Goal: Complete application form

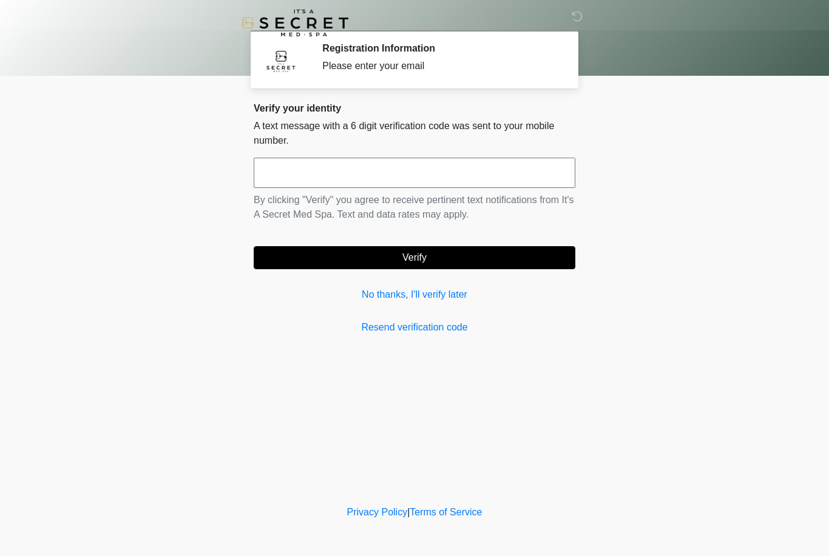
click at [437, 300] on link "No thanks, I'll verify later" at bounding box center [415, 295] width 322 height 15
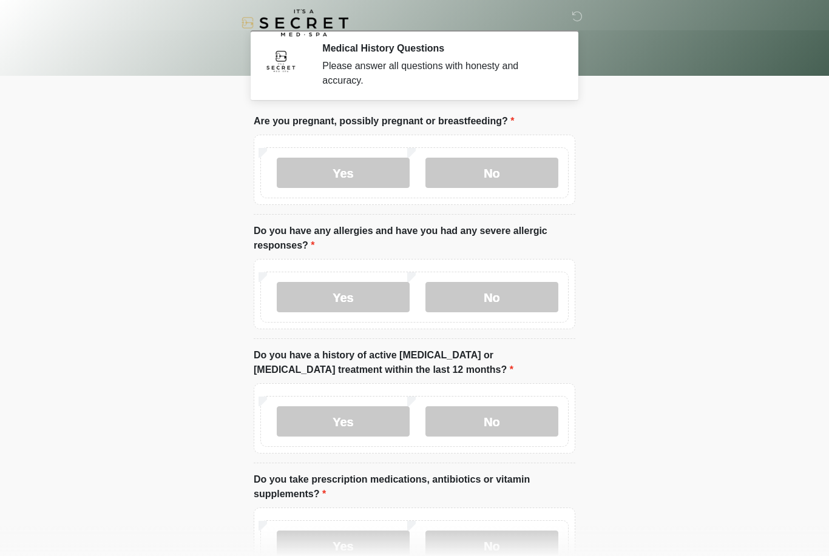
click at [491, 179] on label "No" at bounding box center [491, 173] width 133 height 30
click at [525, 285] on label "No" at bounding box center [491, 297] width 133 height 30
click at [524, 425] on label "No" at bounding box center [491, 421] width 133 height 30
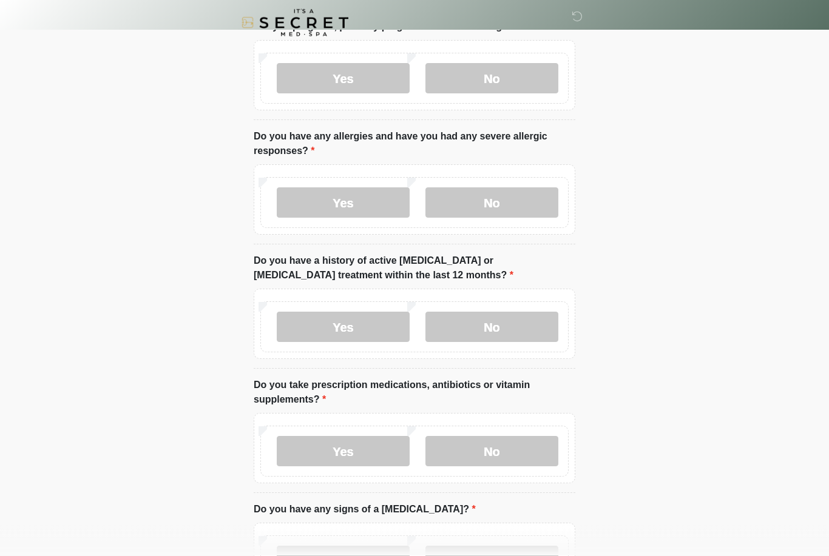
scroll to position [95, 0]
click at [521, 456] on label "No" at bounding box center [491, 451] width 133 height 30
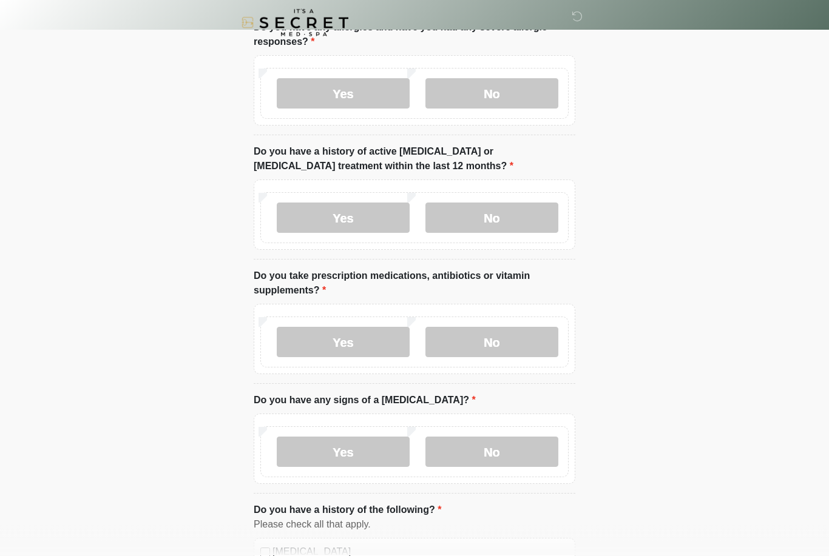
scroll to position [213, 0]
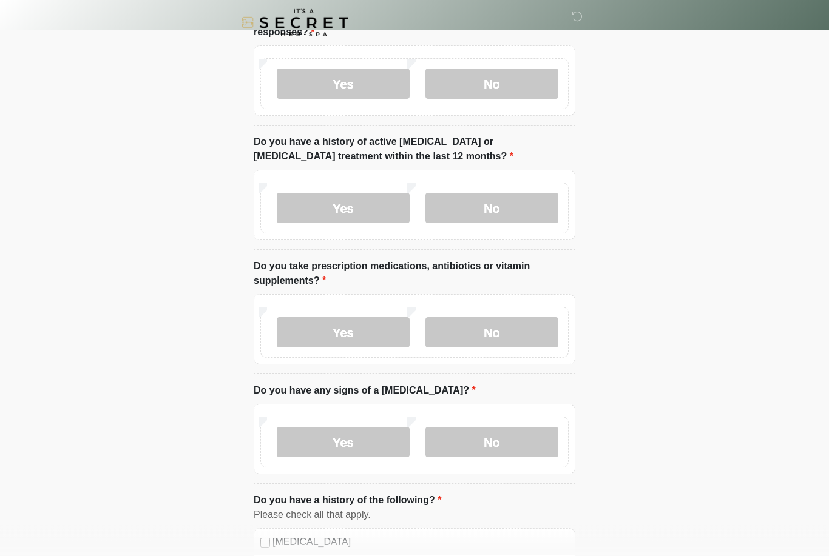
click at [533, 441] on label "No" at bounding box center [491, 443] width 133 height 30
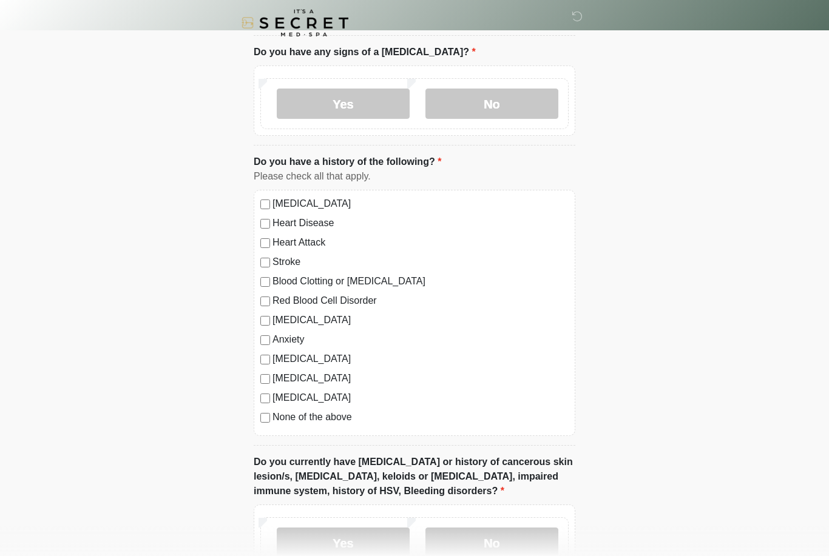
scroll to position [553, 0]
click at [513, 549] on label "No" at bounding box center [491, 542] width 133 height 30
click at [504, 548] on label "No" at bounding box center [491, 542] width 133 height 30
click at [465, 538] on label "No" at bounding box center [491, 542] width 133 height 30
click at [482, 546] on label "No" at bounding box center [491, 542] width 133 height 30
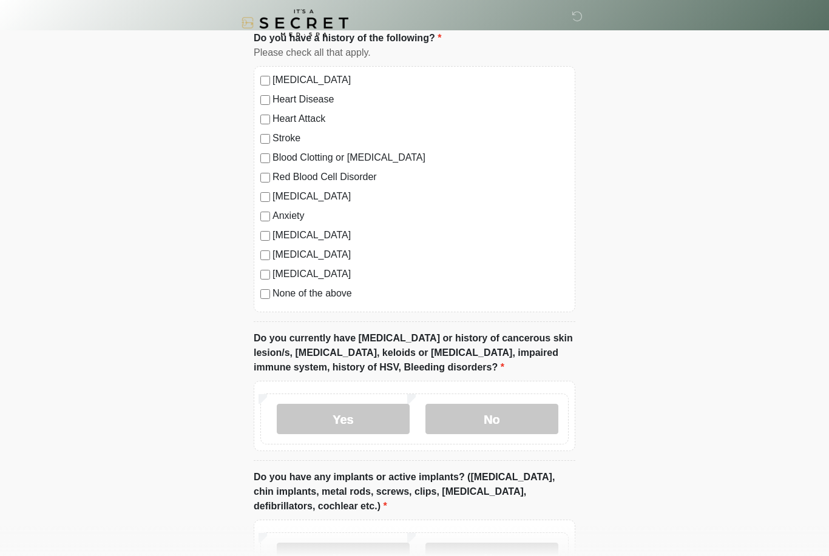
click at [469, 414] on label "No" at bounding box center [491, 419] width 133 height 30
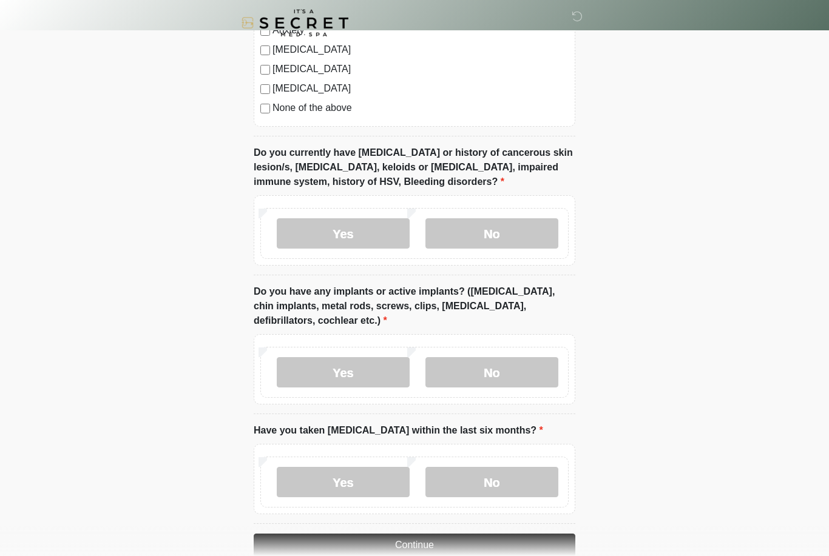
scroll to position [886, 0]
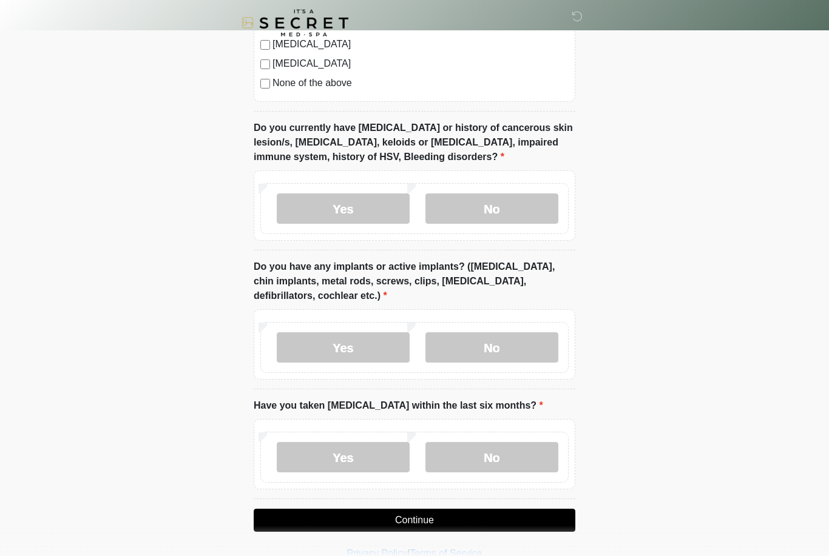
click at [466, 349] on label "No" at bounding box center [491, 347] width 133 height 30
click at [454, 454] on label "No" at bounding box center [491, 457] width 133 height 30
click at [408, 520] on button "Continue" at bounding box center [415, 520] width 322 height 23
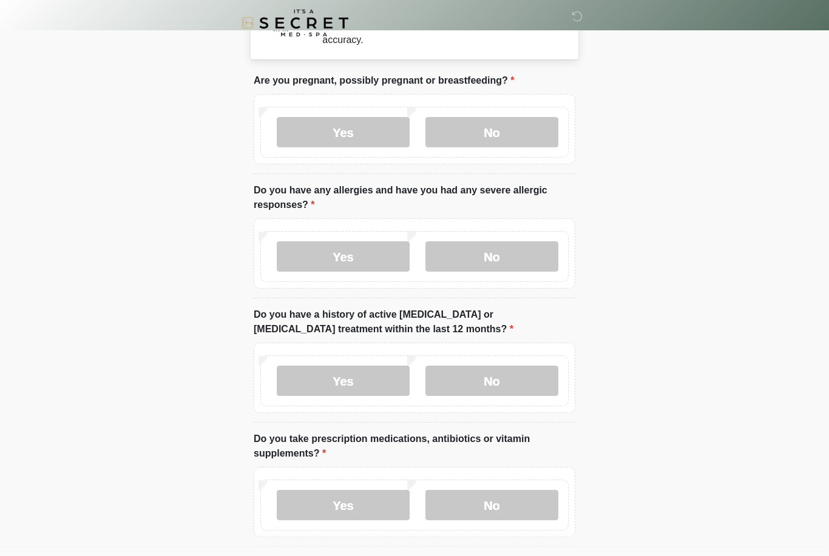
scroll to position [0, 0]
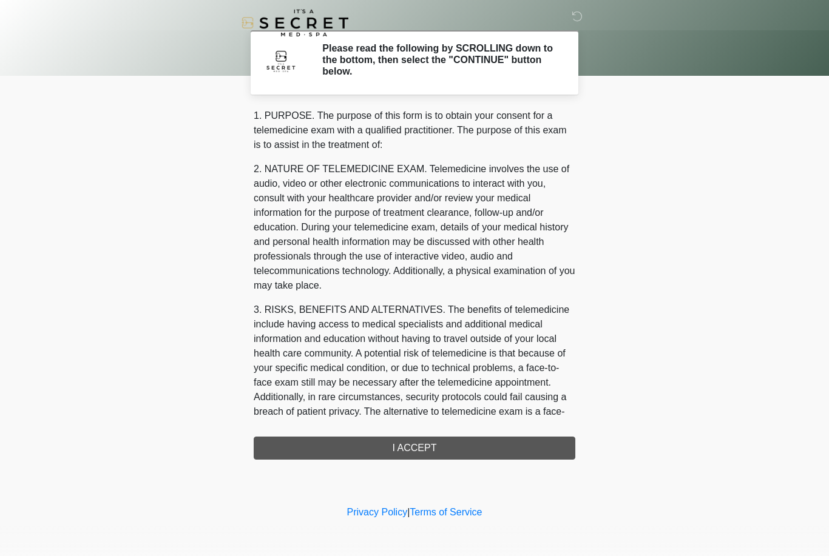
click at [391, 456] on div "1. PURPOSE. The purpose of this form is to obtain your consent for a telemedici…" at bounding box center [415, 284] width 322 height 351
click at [413, 451] on div "1. PURPOSE. The purpose of this form is to obtain your consent for a telemedici…" at bounding box center [415, 284] width 322 height 351
click at [406, 446] on div "1. PURPOSE. The purpose of this form is to obtain your consent for a telemedici…" at bounding box center [415, 284] width 322 height 351
click at [627, 367] on body "‎ ‎ Please read the following by SCROLLING down to the bottom, then select the …" at bounding box center [414, 278] width 829 height 556
click at [427, 442] on div "1. PURPOSE. The purpose of this form is to obtain your consent for a telemedici…" at bounding box center [415, 284] width 322 height 351
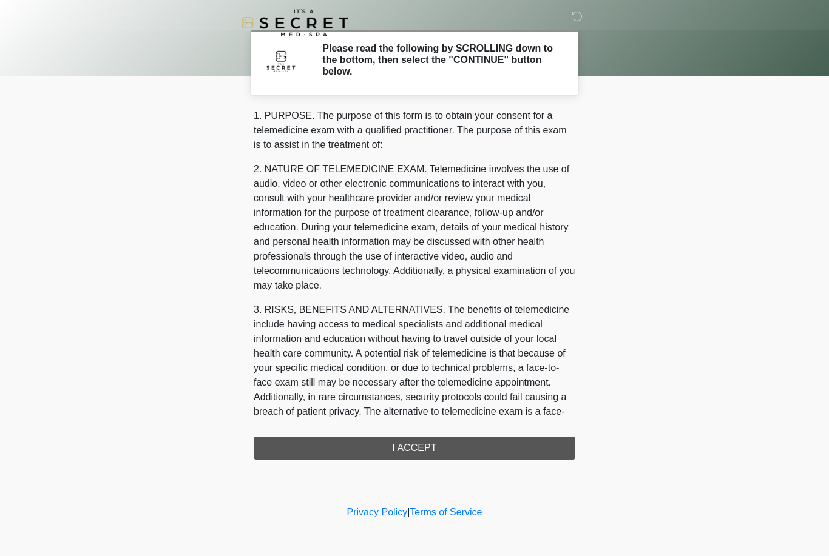
click at [425, 450] on div "1. PURPOSE. The purpose of this form is to obtain your consent for a telemedici…" at bounding box center [415, 284] width 322 height 351
click at [443, 445] on div "1. PURPOSE. The purpose of this form is to obtain your consent for a telemedici…" at bounding box center [415, 284] width 322 height 351
click at [467, 513] on link "Terms of Service" at bounding box center [446, 512] width 72 height 10
click at [427, 444] on div "1. PURPOSE. The purpose of this form is to obtain your consent for a telemedici…" at bounding box center [415, 284] width 322 height 351
click at [434, 451] on div "1. PURPOSE. The purpose of this form is to obtain your consent for a telemedici…" at bounding box center [415, 284] width 322 height 351
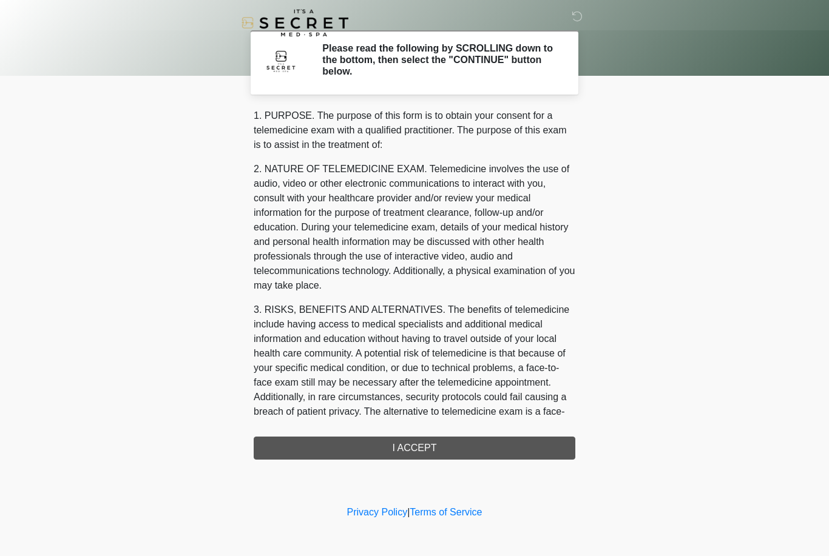
click at [422, 445] on div "1. PURPOSE. The purpose of this form is to obtain your consent for a telemedici…" at bounding box center [415, 284] width 322 height 351
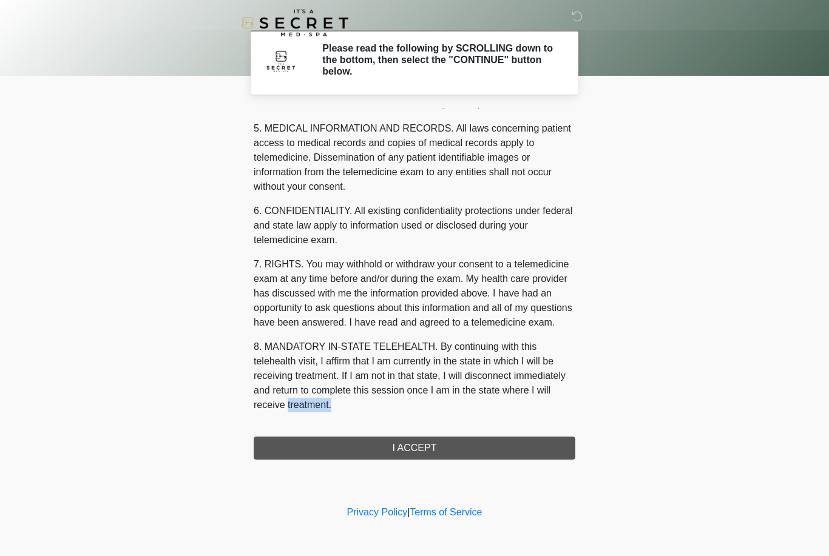
scroll to position [390, 0]
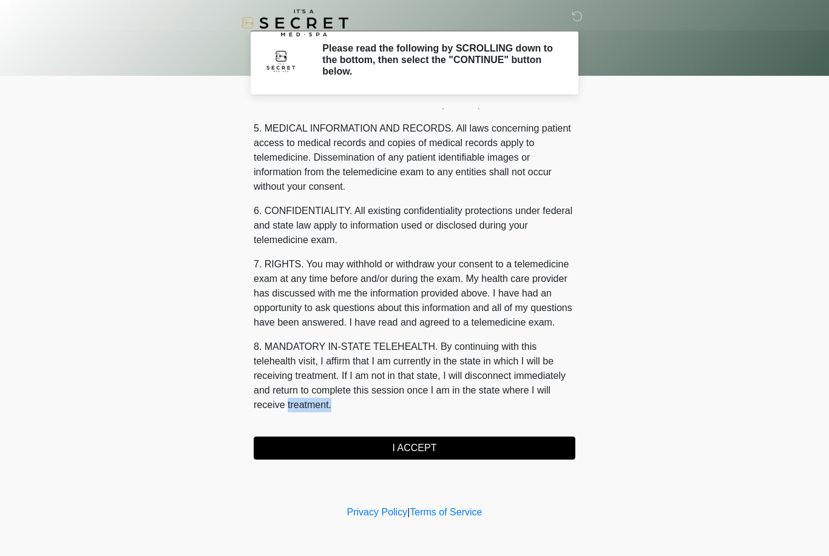
click at [427, 446] on button "I ACCEPT" at bounding box center [415, 448] width 322 height 23
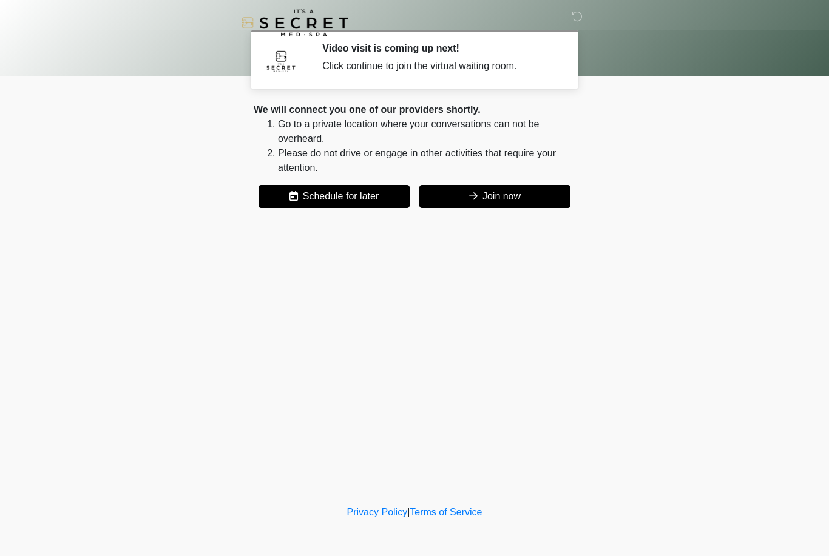
click at [522, 205] on button "Join now" at bounding box center [494, 196] width 151 height 23
